Goal: Use online tool/utility: Utilize a website feature to perform a specific function

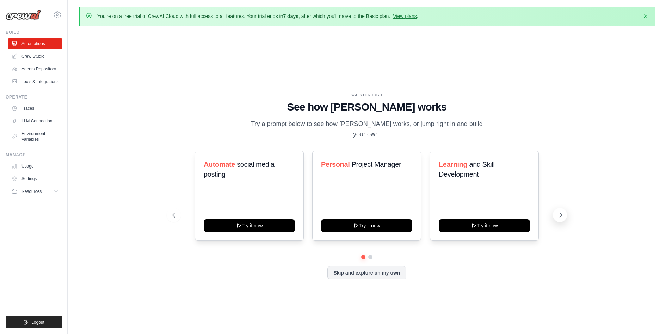
click at [560, 213] on icon at bounding box center [561, 215] width 2 height 4
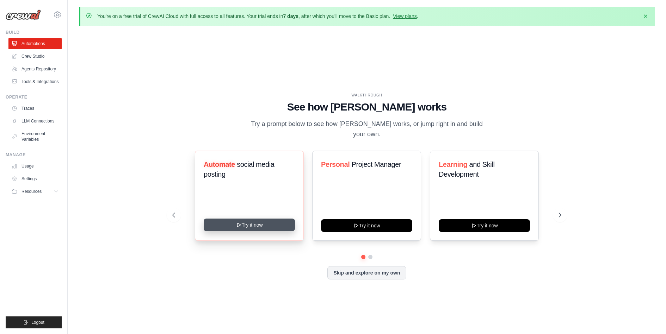
click at [262, 222] on button "Try it now" at bounding box center [249, 225] width 91 height 13
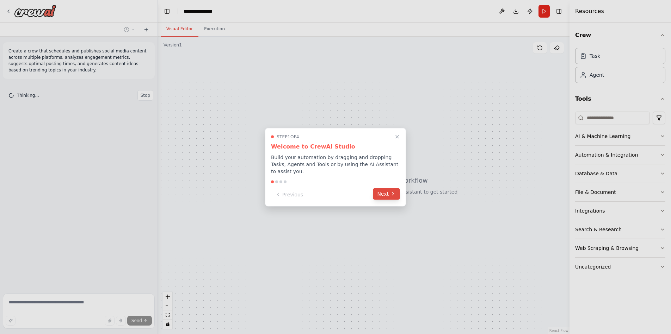
click at [387, 195] on button "Next" at bounding box center [386, 194] width 27 height 12
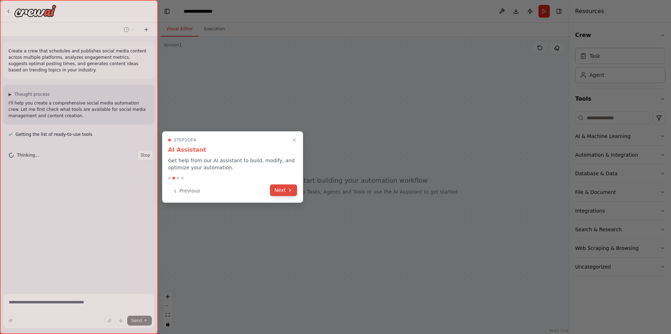
click at [287, 192] on icon at bounding box center [290, 191] width 6 height 6
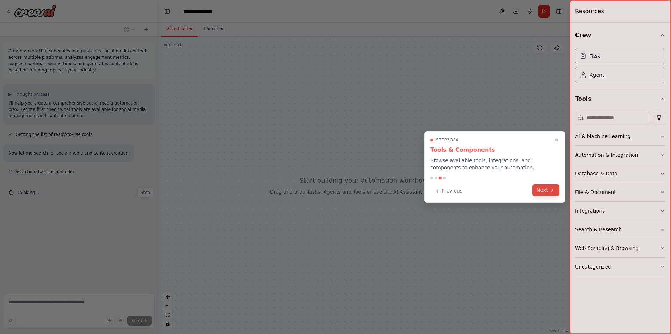
click at [543, 190] on button "Next" at bounding box center [545, 191] width 27 height 12
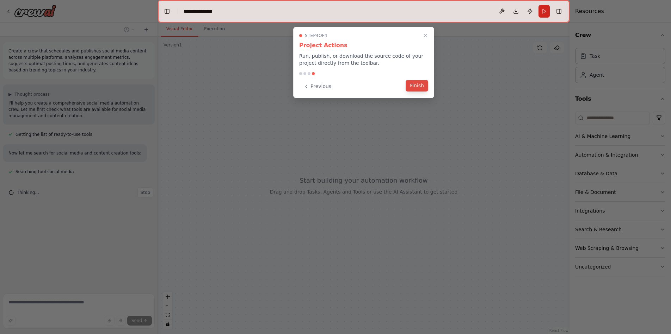
click at [423, 86] on button "Finish" at bounding box center [416, 86] width 23 height 12
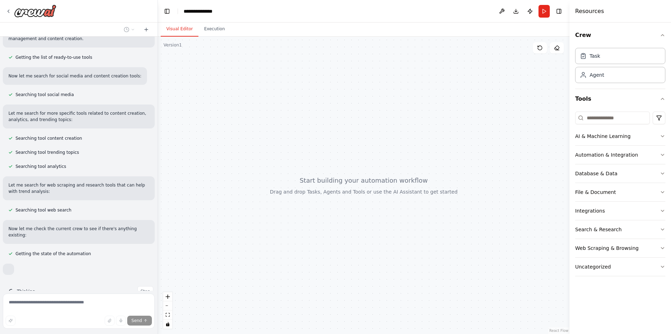
scroll to position [94, 0]
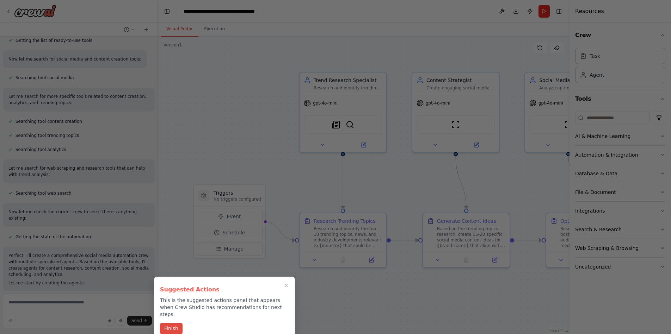
click at [172, 324] on button "Finish" at bounding box center [171, 329] width 23 height 12
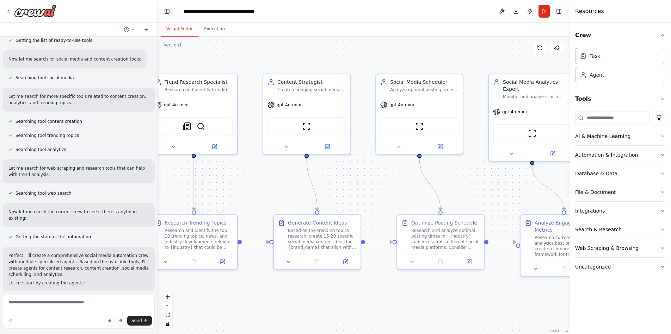
drag, startPoint x: 446, startPoint y: 298, endPoint x: 294, endPoint y: 299, distance: 152.5
click at [294, 299] on div ".deletable-edge-delete-btn { width: 20px; height: 20px; border: 0px solid #ffff…" at bounding box center [363, 186] width 411 height 298
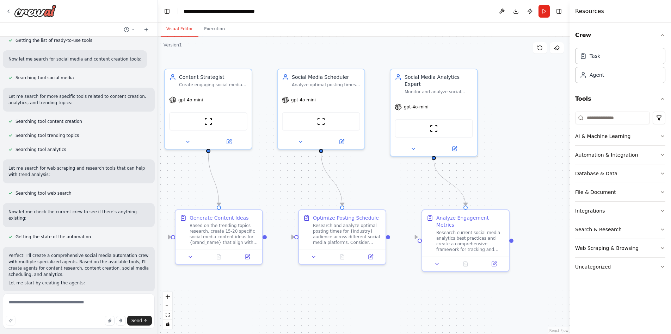
drag, startPoint x: 504, startPoint y: 288, endPoint x: 410, endPoint y: 284, distance: 94.8
click at [410, 284] on div ".deletable-edge-delete-btn { width: 20px; height: 20px; border: 0px solid #ffff…" at bounding box center [363, 186] width 411 height 298
click at [437, 259] on button at bounding box center [437, 263] width 24 height 8
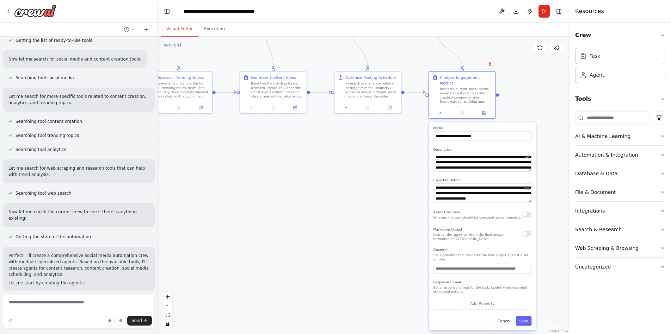
drag, startPoint x: 560, startPoint y: 294, endPoint x: 559, endPoint y: 139, distance: 155.3
click at [559, 139] on div ".deletable-edge-delete-btn { width: 20px; height: 20px; border: 0px solid #ffff…" at bounding box center [363, 186] width 411 height 298
